Goal: Task Accomplishment & Management: Complete application form

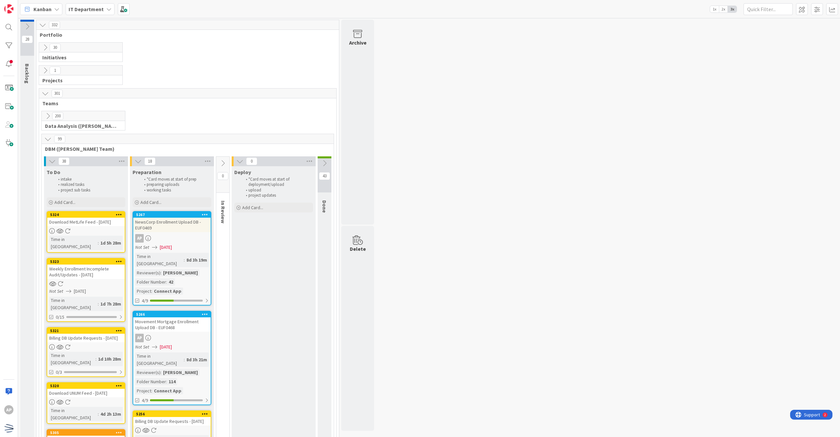
scroll to position [87, 0]
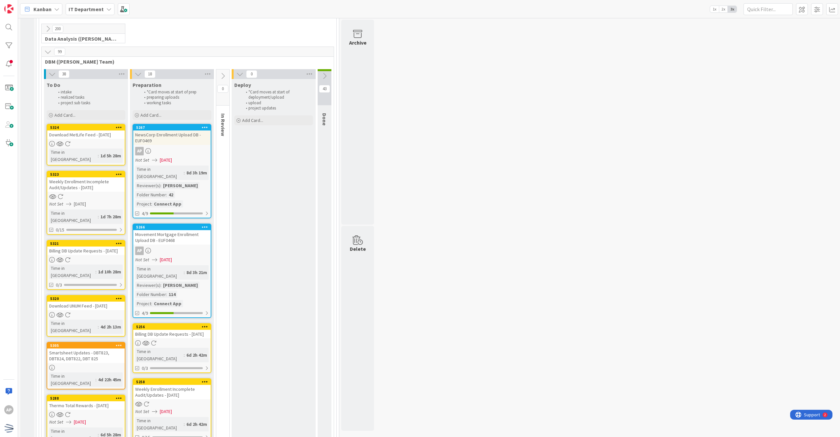
click at [177, 291] on div "114" at bounding box center [172, 294] width 10 height 7
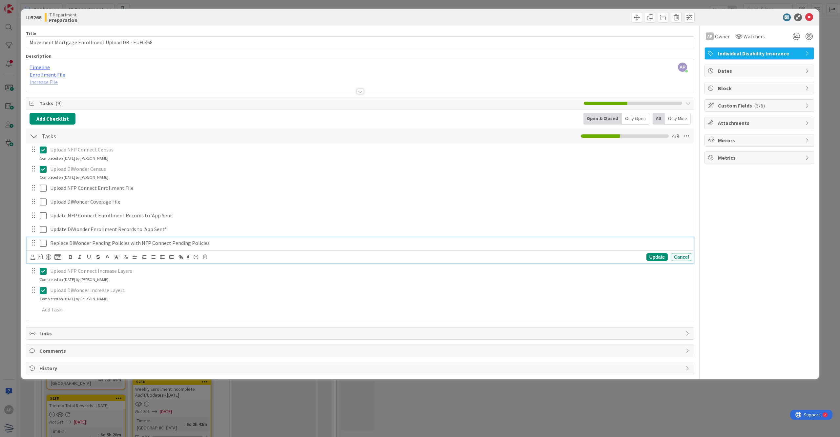
click at [46, 244] on icon at bounding box center [43, 244] width 7 height 8
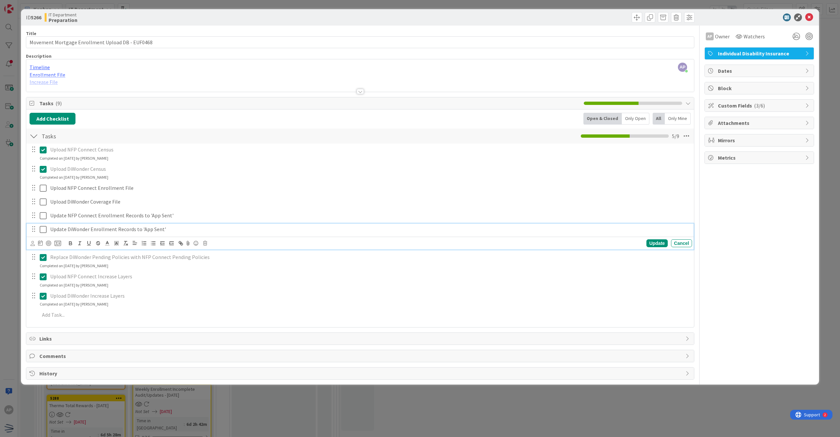
click at [46, 231] on icon at bounding box center [43, 230] width 7 height 8
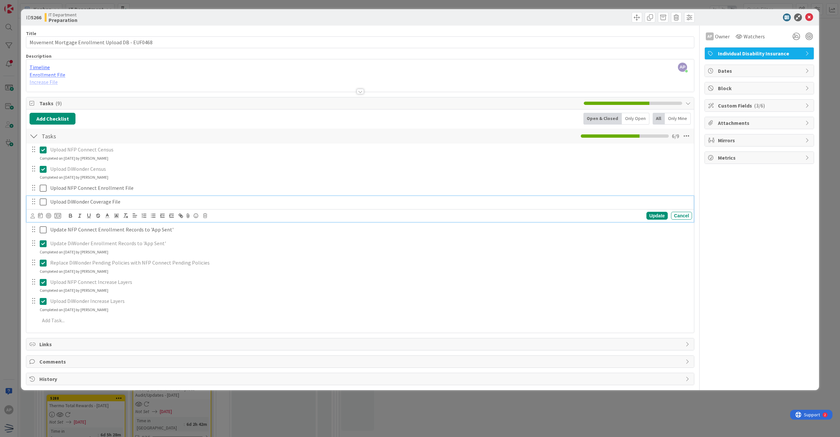
click at [44, 203] on icon at bounding box center [43, 202] width 7 height 8
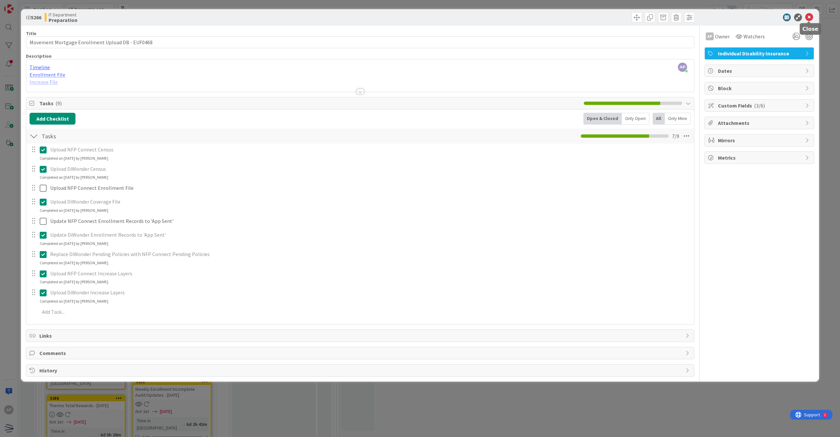
click at [406, 15] on icon at bounding box center [809, 17] width 8 height 8
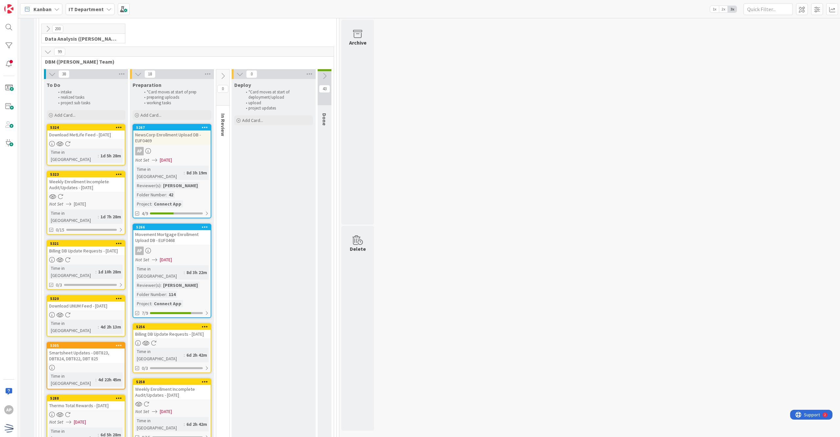
click at [188, 184] on div "Time in Column : 8d 3h 19m Reviewer(s) : [PERSON_NAME] Number : 42 Project : Co…" at bounding box center [172, 187] width 74 height 42
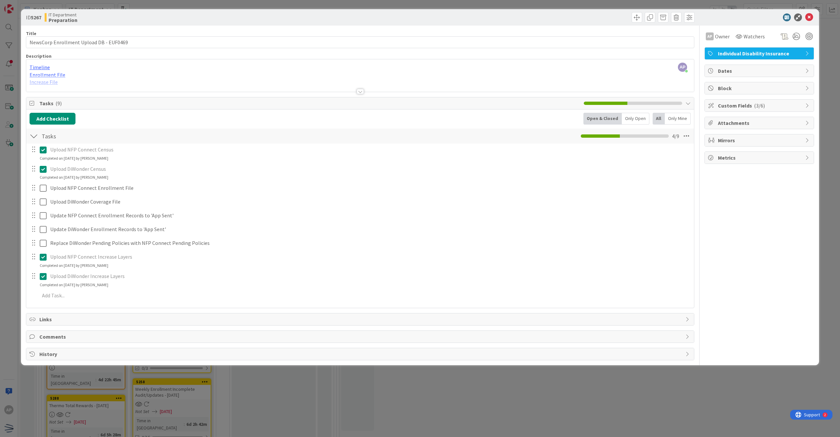
click at [39, 204] on div at bounding box center [38, 201] width 18 height 11
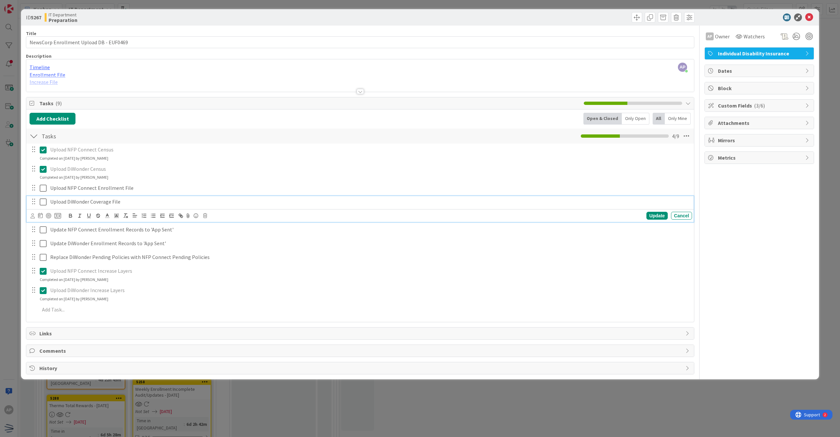
click at [40, 203] on icon at bounding box center [43, 202] width 7 height 8
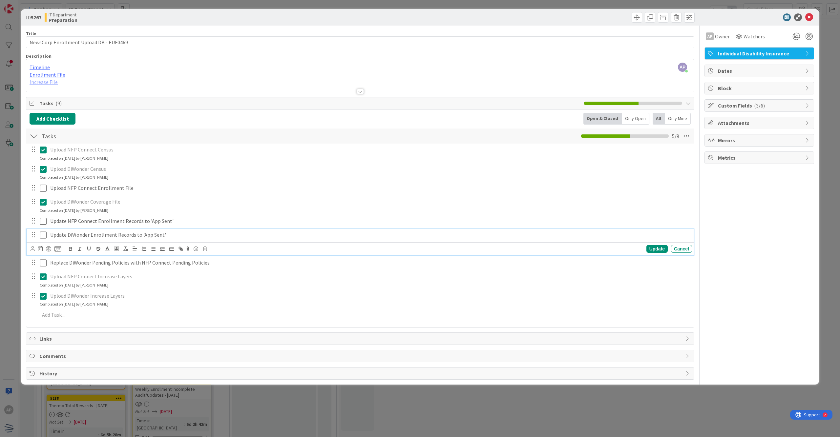
click at [42, 237] on icon at bounding box center [43, 235] width 7 height 8
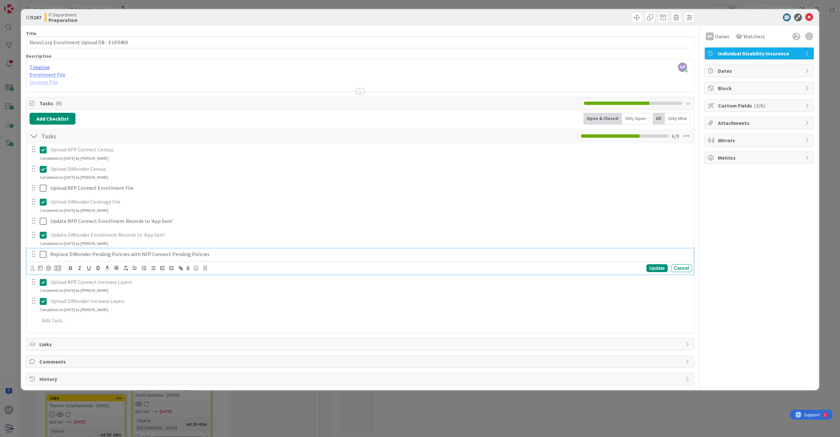
drag, startPoint x: 44, startPoint y: 251, endPoint x: 71, endPoint y: 250, distance: 27.6
click at [44, 252] on icon at bounding box center [43, 255] width 7 height 8
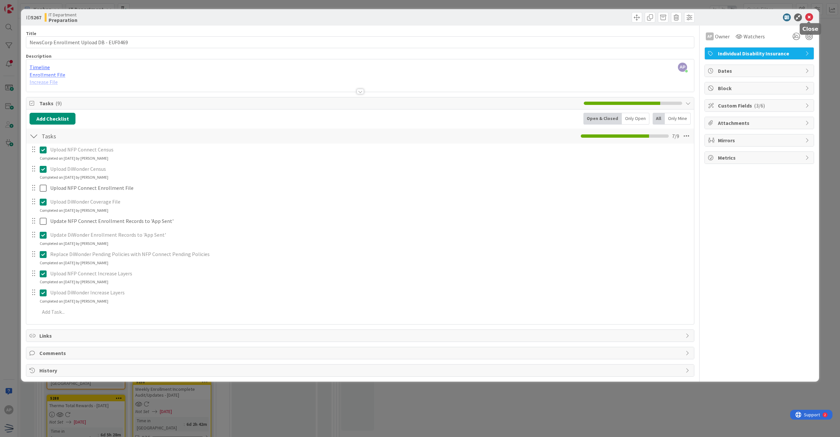
click at [406, 13] on icon at bounding box center [809, 17] width 8 height 8
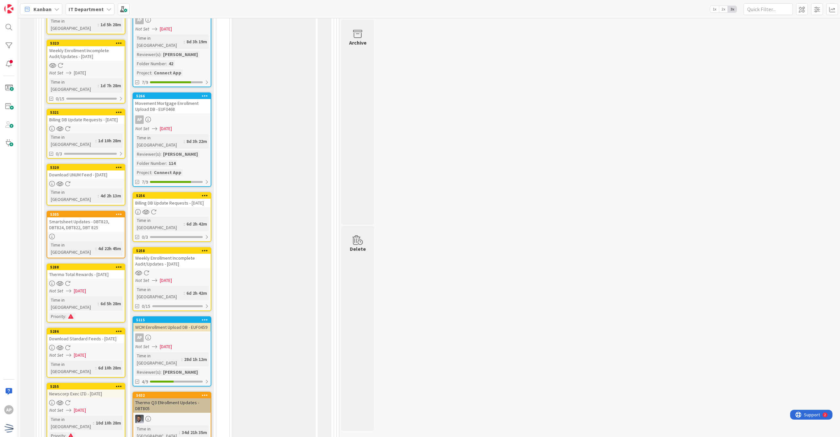
scroll to position [175, 0]
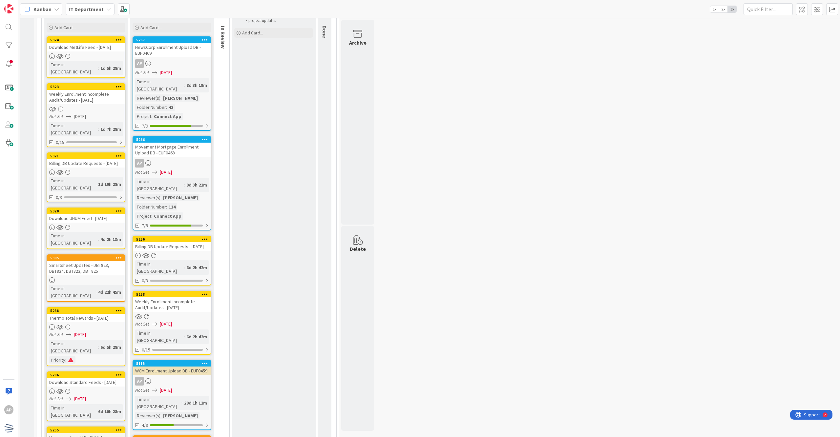
click at [172, 387] on span "[DATE]" at bounding box center [166, 390] width 12 height 7
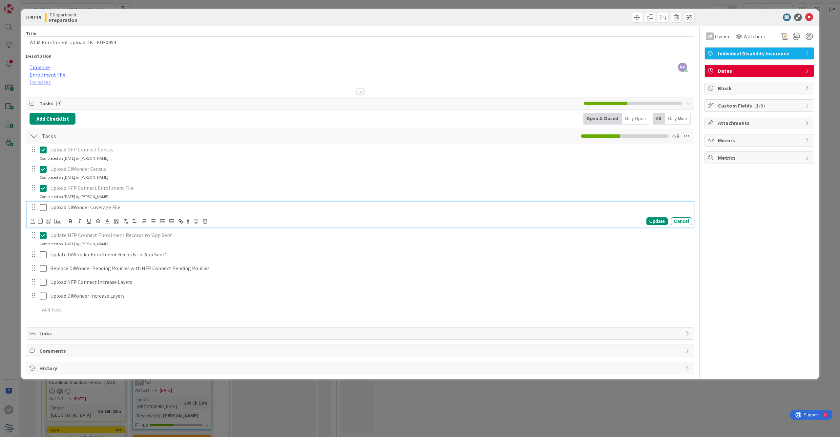
click at [41, 207] on icon at bounding box center [43, 208] width 7 height 8
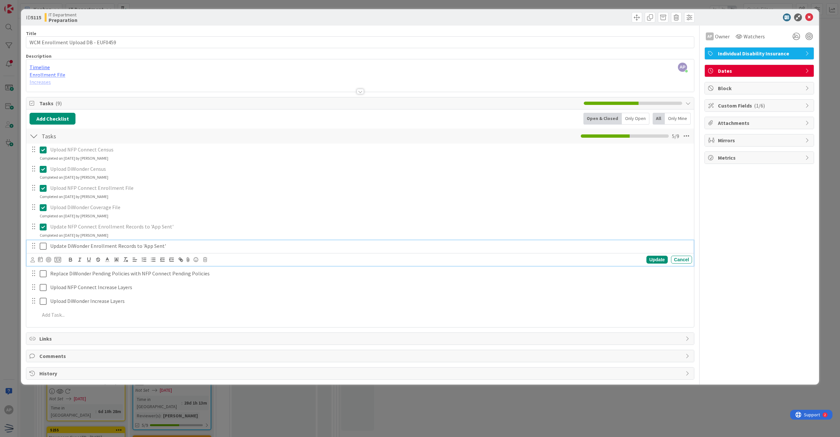
click at [41, 247] on icon at bounding box center [43, 247] width 7 height 8
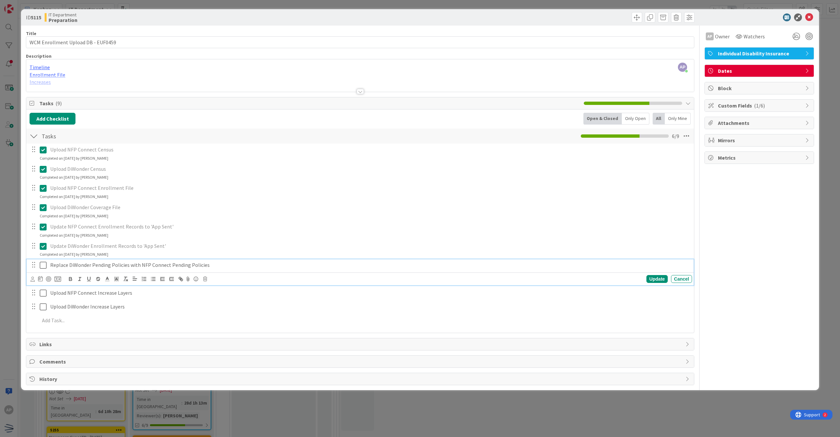
click at [44, 266] on icon at bounding box center [43, 266] width 7 height 8
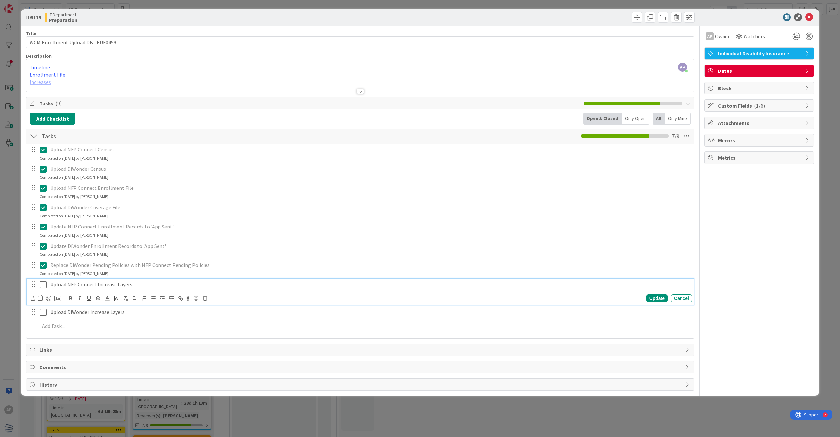
click at [44, 285] on icon at bounding box center [43, 285] width 7 height 8
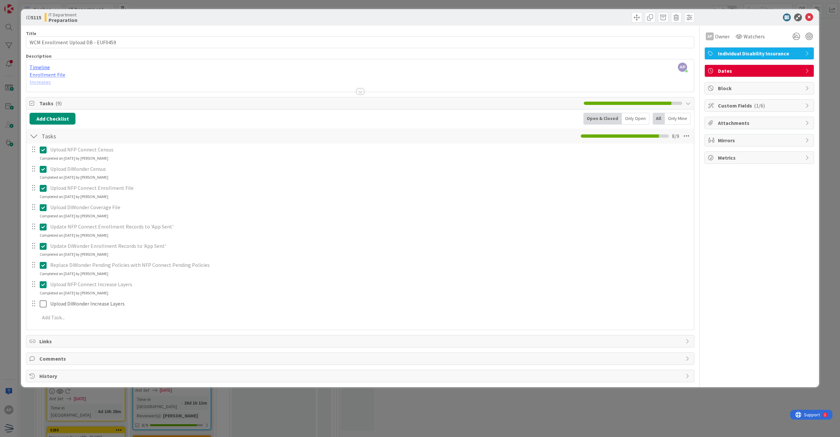
click at [45, 294] on div "Completed on [DATE] by [PERSON_NAME]" at bounding box center [74, 293] width 69 height 6
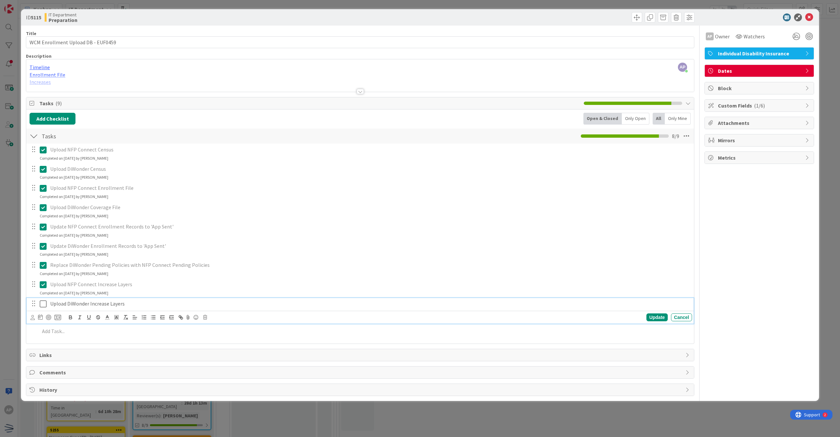
click at [41, 302] on icon at bounding box center [43, 304] width 7 height 8
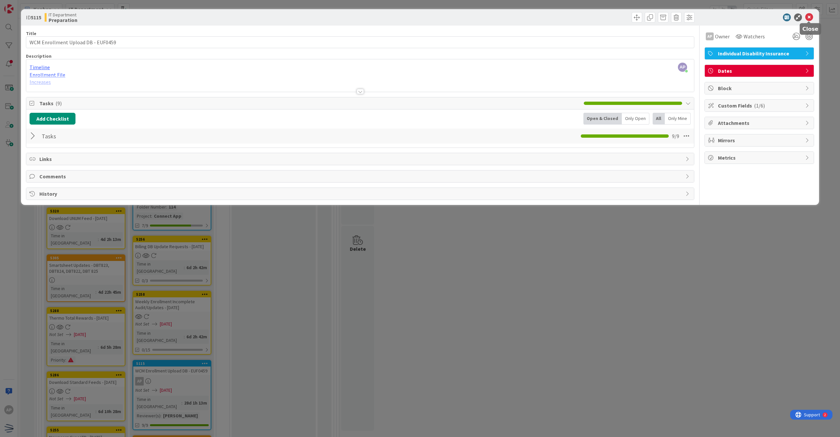
click at [406, 18] on icon at bounding box center [809, 17] width 8 height 8
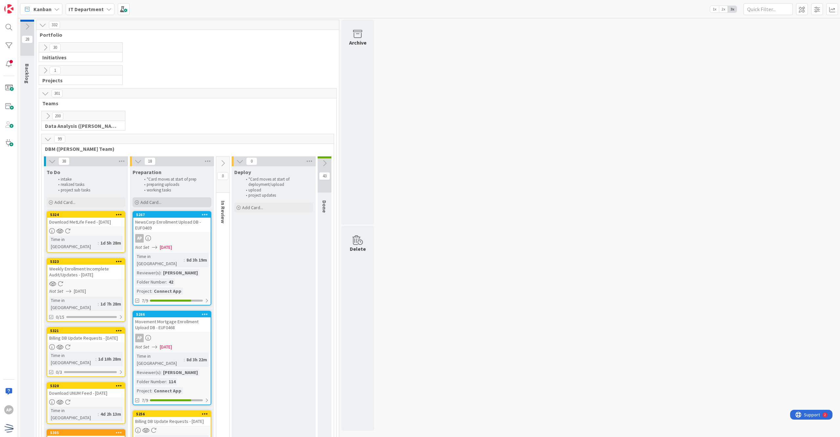
click at [175, 201] on div "Add Card..." at bounding box center [172, 203] width 79 height 10
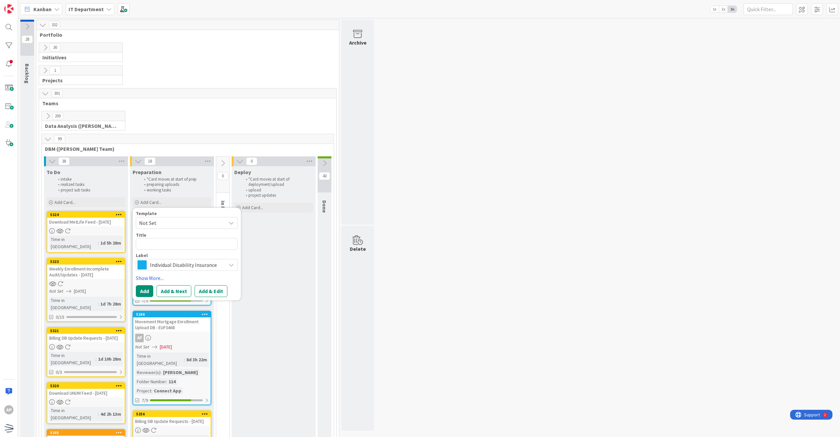
click at [173, 220] on span "Not Set" at bounding box center [180, 223] width 82 height 9
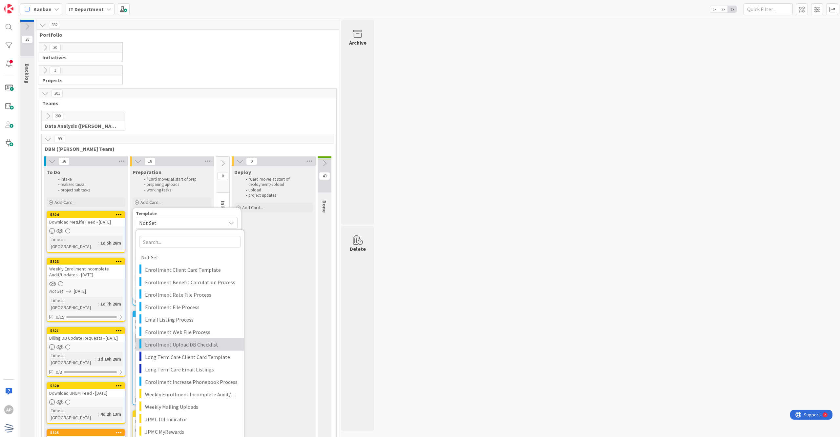
click at [200, 341] on link "Enrollment Upload DB Checklist" at bounding box center [190, 344] width 108 height 12
type textarea "x"
type textarea "Enrollment Upload DB Checklist"
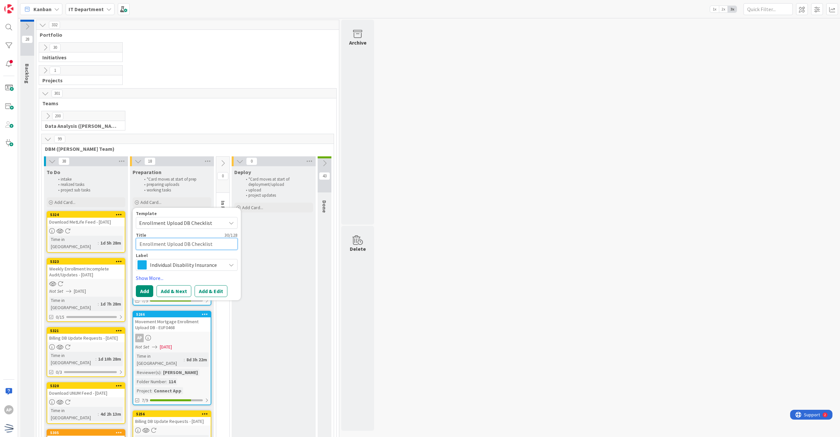
click at [141, 245] on textarea "Enrollment Upload DB Checklist" at bounding box center [187, 244] width 102 height 12
type textarea "x"
type textarea "REnrollment Upload DB Checklist"
type textarea "x"
type textarea "RiEnrollment Upload DB Checklist"
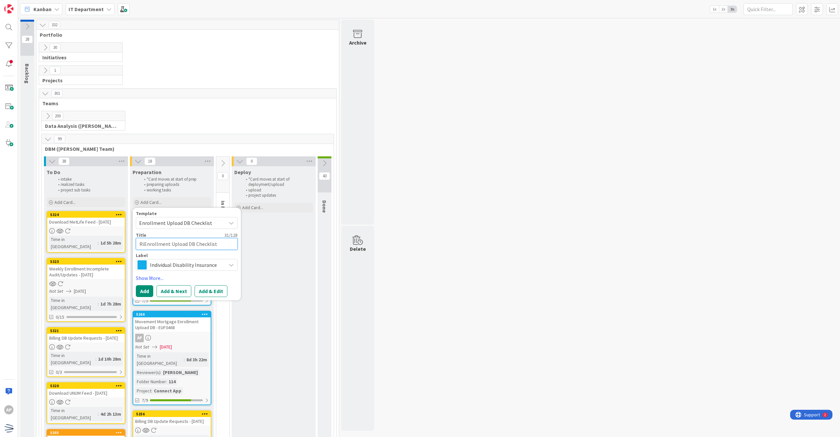
type textarea "x"
type textarea "RicEnrollment Upload DB Checklist"
type textarea "x"
type textarea "RiceEnrollment Upload DB Checklist"
type textarea "x"
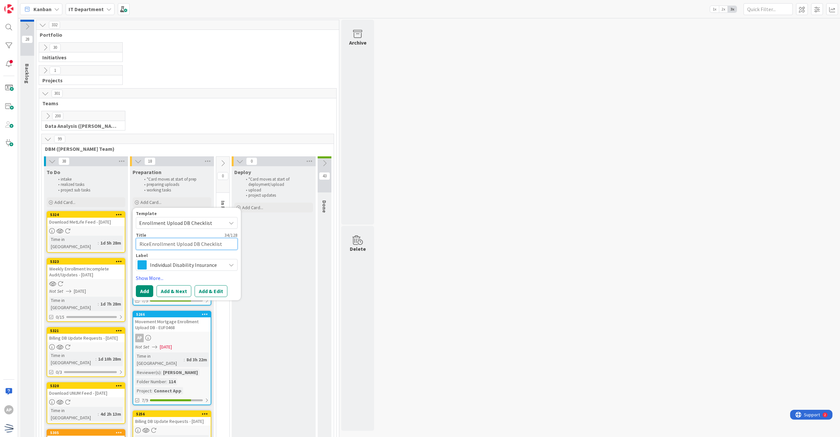
type textarea "Rice Enrollment Upload DB Checklist"
type textarea "x"
type textarea "Rice uEnrollment Upload DB Checklist"
type textarea "x"
type textarea "Rice unEnrollment Upload DB Checklist"
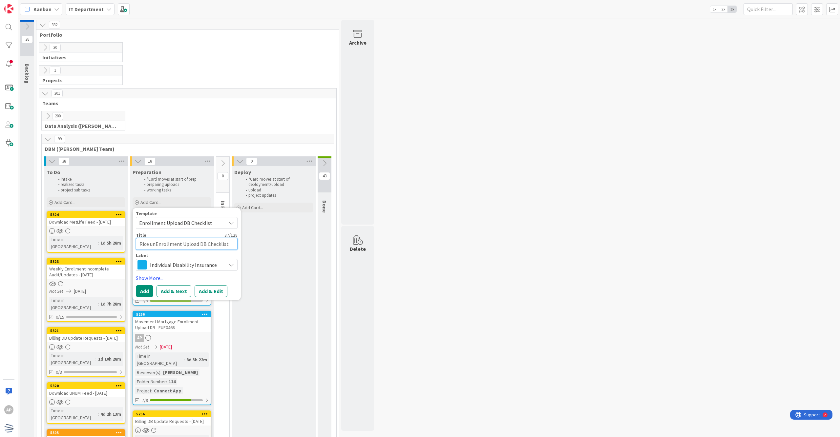
type textarea "x"
type textarea "Rice uniEnrollment Upload DB Checklist"
type textarea "x"
type textarea "Rice univEnrollment Upload DB Checklist"
type textarea "x"
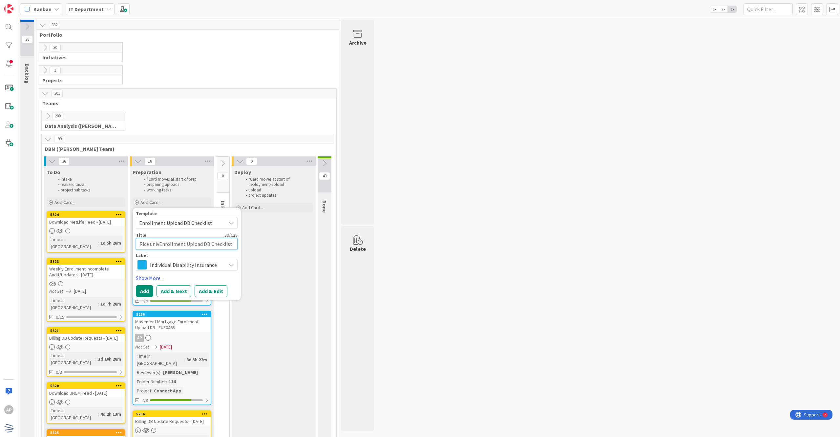
type textarea "Rice univeEnrollment Upload DB Checklist"
type textarea "x"
type textarea "Rice univerEnrollment Upload DB Checklist"
type textarea "x"
type textarea "Rice universEnrollment Upload DB Checklist"
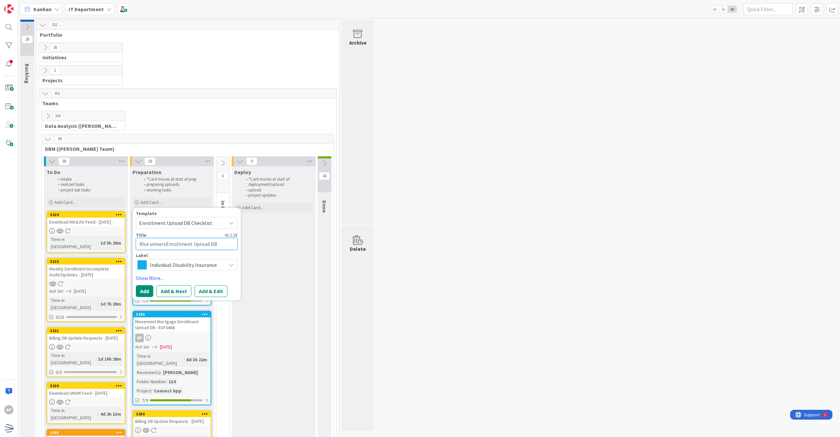
type textarea "x"
type textarea "Rice universiEnrollment Upload DB Checklist"
type textarea "x"
type textarea "Rice universitEnrollment Upload DB Checklist"
type textarea "x"
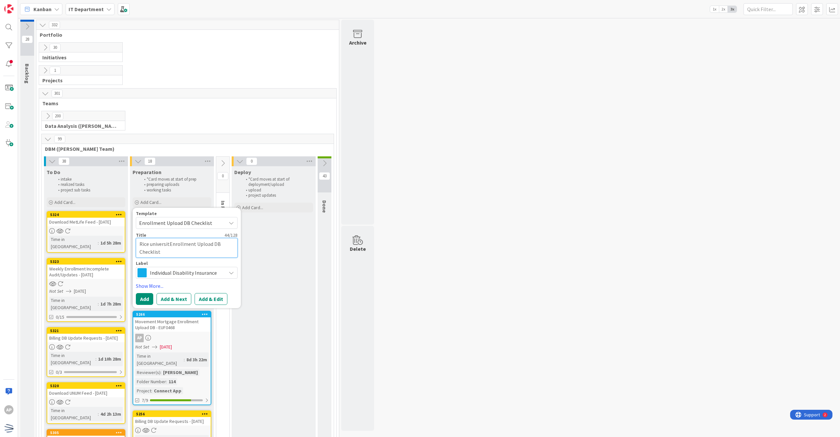
type textarea "Rice universityEnrollment Upload DB Checklist"
type textarea "x"
type textarea "Rice university Enrollment Upload DB Checklist"
type textarea "x"
type textarea "Rice university Enrollment Upload B Checklist"
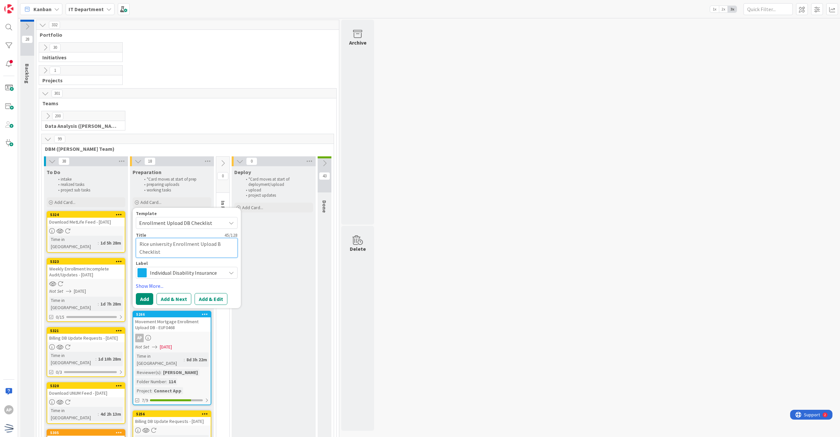
type textarea "x"
type textarea "Rice university Enrollment Upload Checklist"
type textarea "x"
type textarea "Rice university Enrollment Upload Checklist"
type textarea "x"
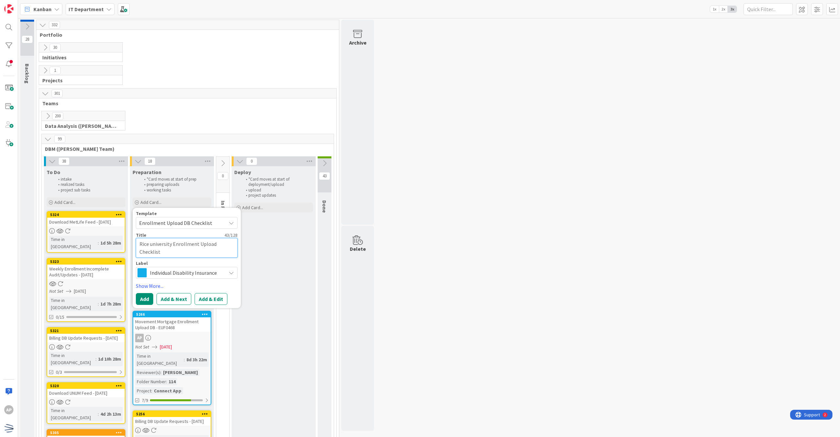
type textarea "Rice university Enrollment Upload hecklist"
type textarea "x"
type textarea "Rice university Enrollment Upload ecklist"
type textarea "x"
type textarea "Rice university Enrollment Upload cklist"
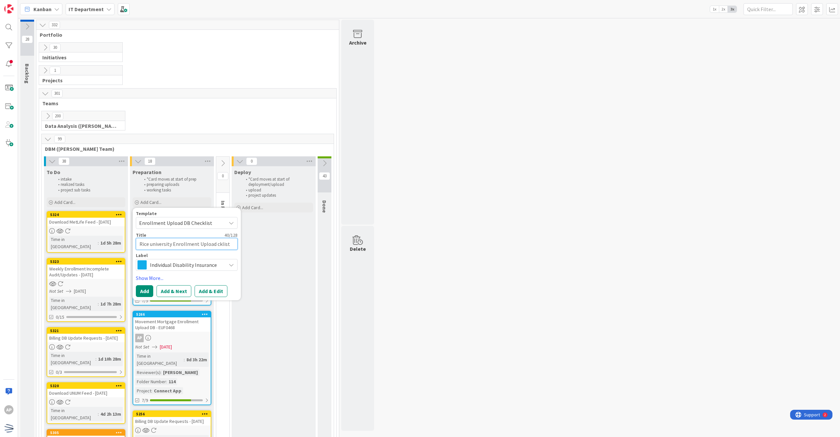
type textarea "x"
type textarea "Rice university Enrollment Upload klist"
type textarea "x"
type textarea "Rice university Enrollment Upload list"
type textarea "x"
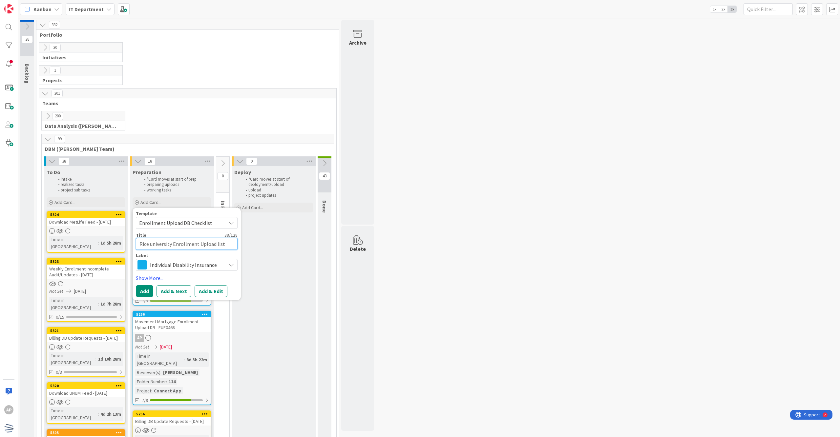
type textarea "Rice university Enrollment Upload ist"
type textarea "x"
type textarea "Rice university Enrollment Upload st"
type textarea "x"
type textarea "Rice university Enrollment Upload t"
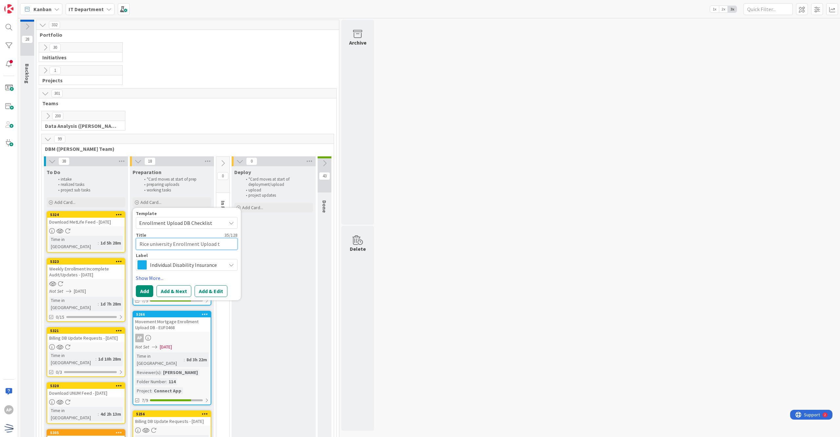
type textarea "x"
type textarea "Rice university Enrollment Upload"
type textarea "x"
type textarea "Rice university Enrollment Upload E"
type textarea "x"
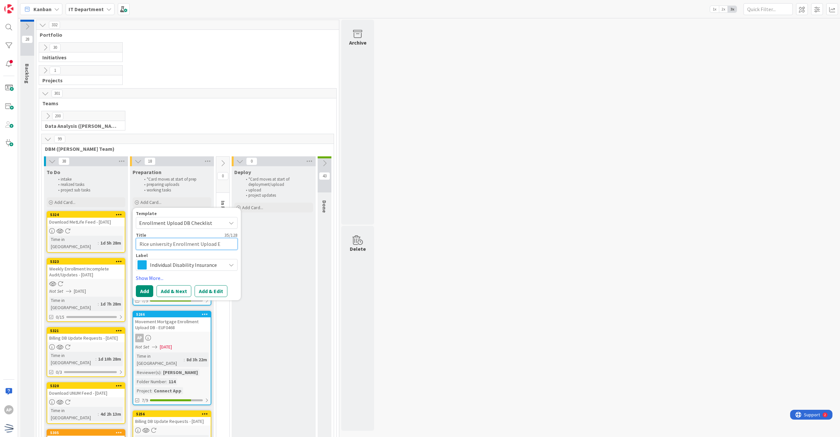
type textarea "Rice university Enrollment Upload EU"
type textarea "x"
type textarea "Rice university Enrollment Upload EUF"
type textarea "x"
type textarea "Rice university Enrollment Upload EUF"
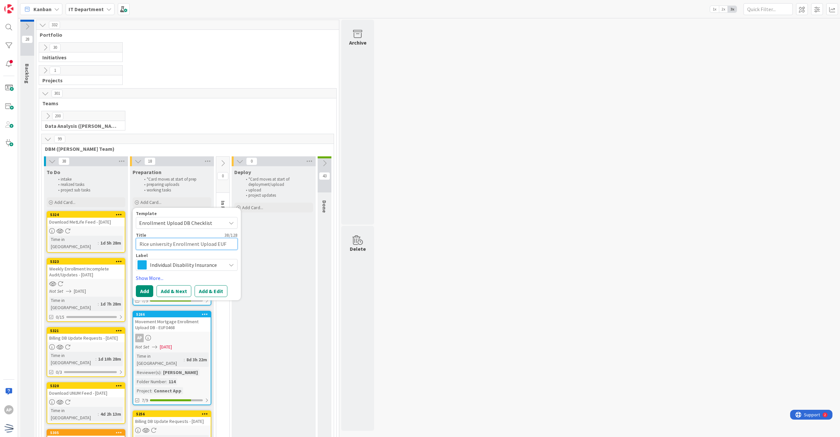
type textarea "x"
type textarea "Rice university Enrollment Upload EUF ="
type textarea "x"
type textarea "Rice university Enrollment Upload EUF =0"
type textarea "x"
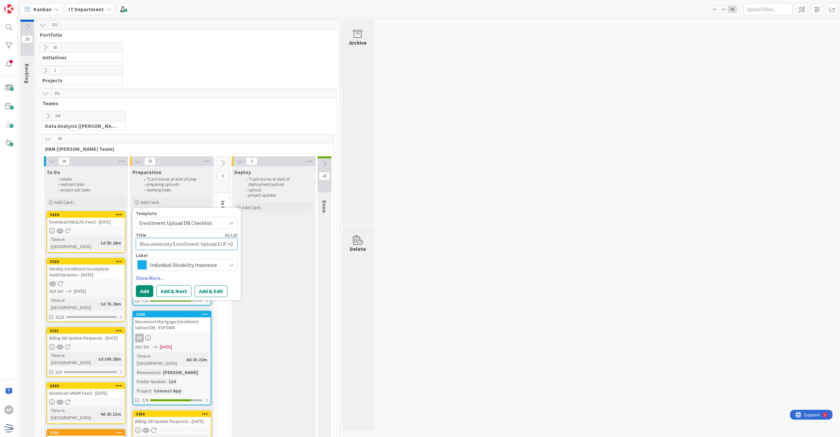
type textarea "Rice university Enrollment Upload EUF =04"
type textarea "x"
type textarea "Rice university Enrollment Upload EUF =047"
type textarea "x"
type textarea "Rice university Enrollment Upload EUF =0473"
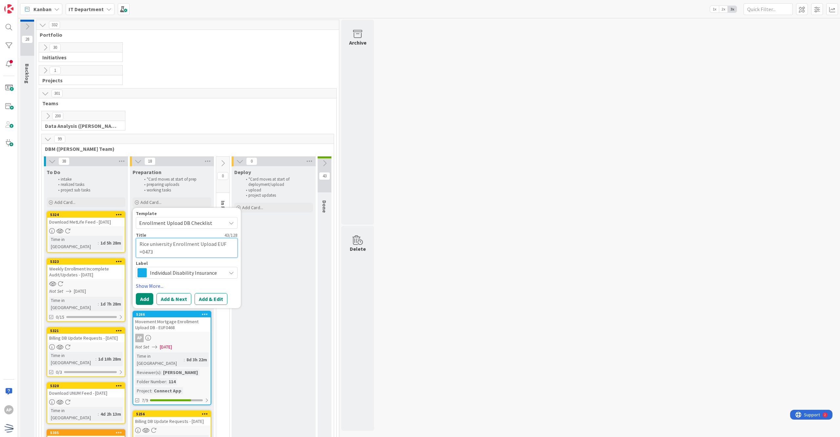
type textarea "x"
type textarea "Rice university Enrollment Upload EUF 0473"
type textarea "x"
type textarea "Rice university Enrollment Upload EUF0473"
click at [213, 303] on button "Add & Edit" at bounding box center [211, 299] width 33 height 12
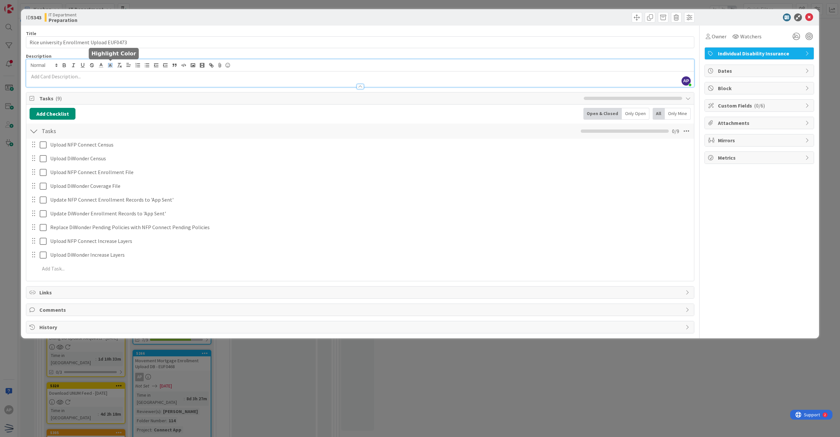
click at [115, 66] on div "AP [PERSON_NAME] just joined" at bounding box center [360, 73] width 668 height 28
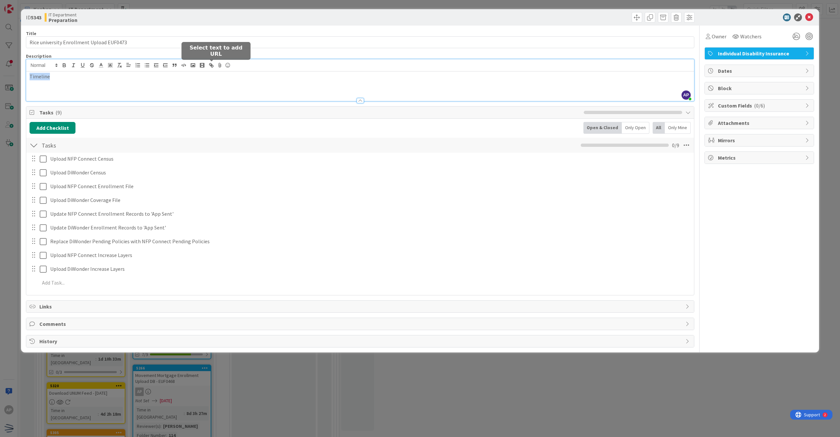
click at [211, 66] on icon "button" at bounding box center [212, 66] width 2 height 2
type input "Timeline"
click at [43, 91] on input "text" at bounding box center [54, 89] width 56 height 9
paste input "[URL][DOMAIN_NAME]"
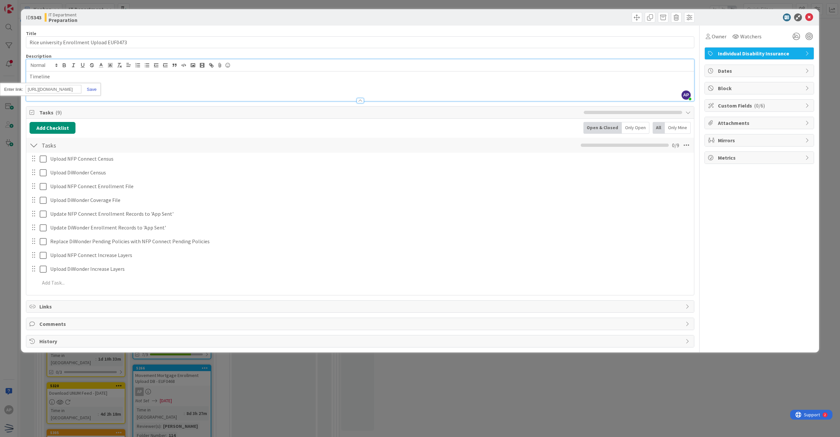
click at [92, 89] on link at bounding box center [88, 89] width 15 height 5
click at [83, 80] on p "Timeline" at bounding box center [360, 77] width 661 height 8
click at [211, 64] on icon "button" at bounding box center [210, 64] width 2 height 2
type input "BC File"
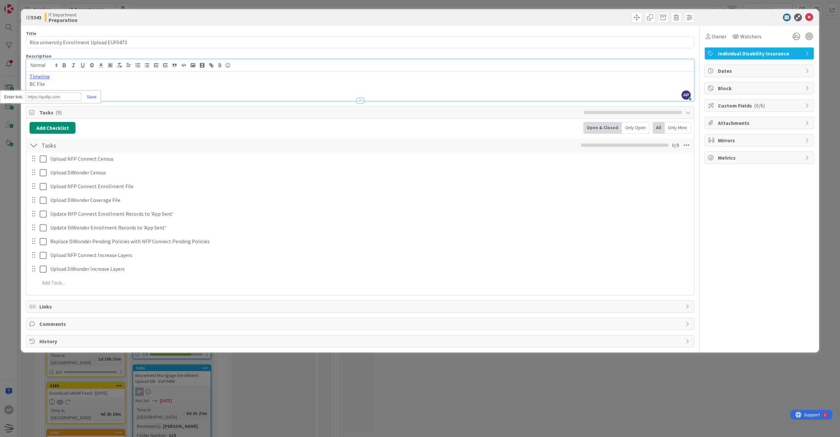
click at [66, 96] on input "text" at bounding box center [54, 97] width 56 height 9
paste input "[URL][DOMAIN_NAME]"
type input "[URL][DOMAIN_NAME]"
click at [94, 101] on div "[URL][DOMAIN_NAME]" at bounding box center [50, 97] width 101 height 13
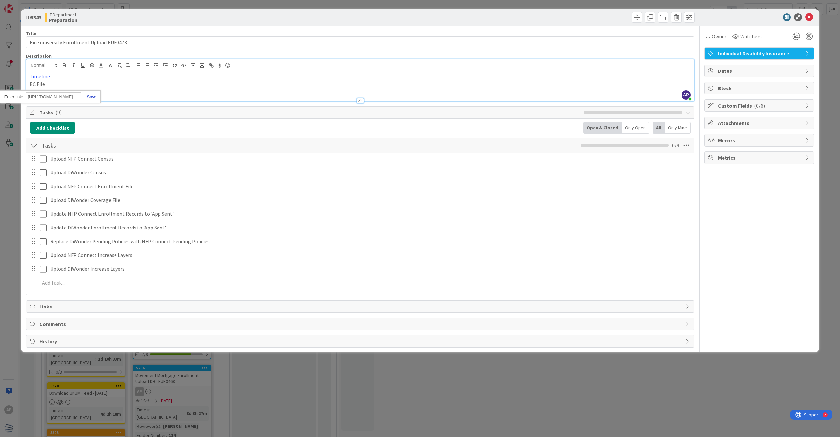
scroll to position [0, 0]
click at [94, 98] on link at bounding box center [88, 97] width 15 height 5
